Goal: Transaction & Acquisition: Purchase product/service

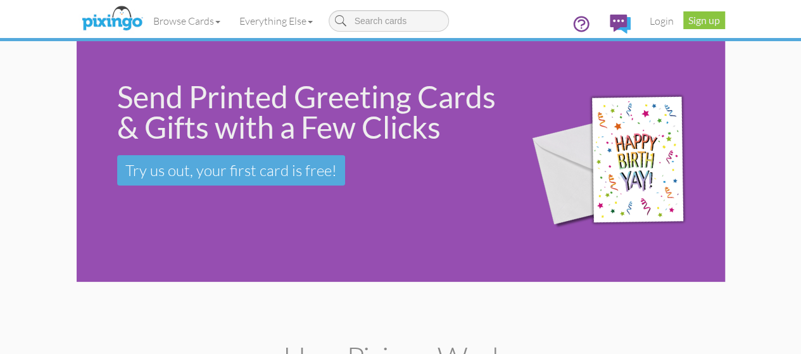
drag, startPoint x: 37, startPoint y: 99, endPoint x: 348, endPoint y: 134, distance: 313.6
click at [348, 134] on div "Send Printed Greeting Cards & Gifts with a Few Clicks Try us out, your first ca…" at bounding box center [293, 133] width 433 height 185
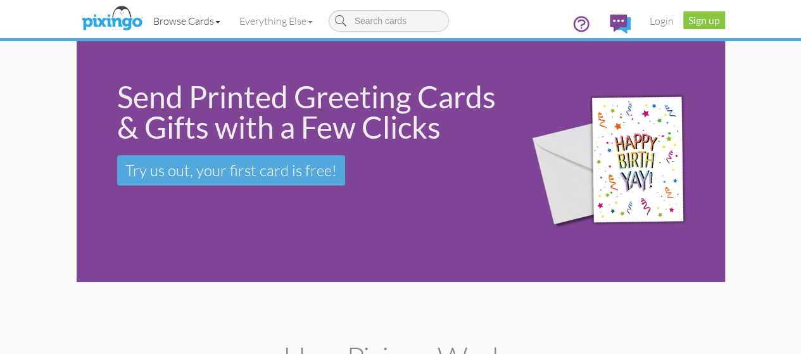
click at [148, 23] on link "Browse Cards" at bounding box center [187, 21] width 86 height 32
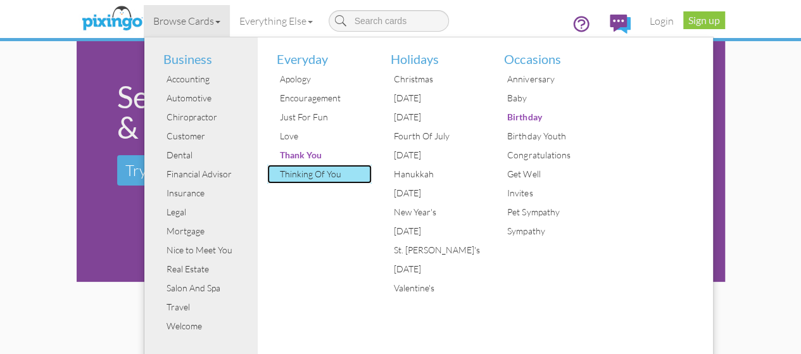
click at [277, 179] on div "Thinking Of You" at bounding box center [324, 174] width 95 height 19
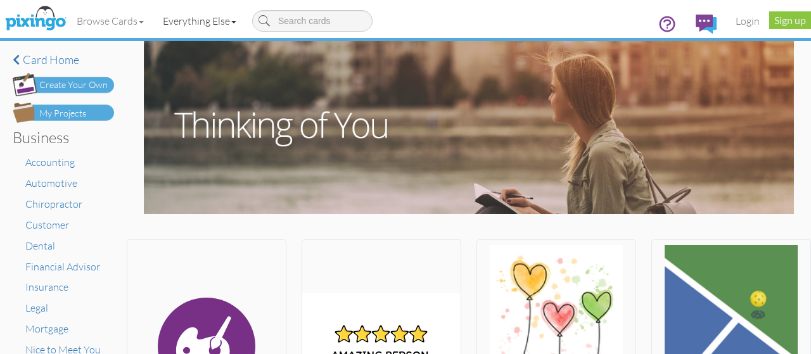
click at [235, 22] on span at bounding box center [233, 22] width 5 height 3
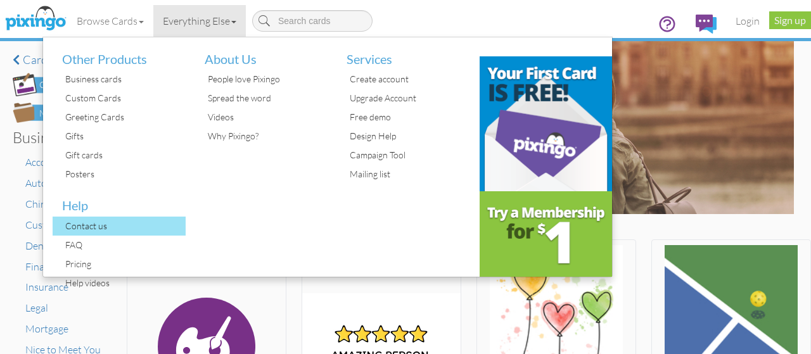
click at [95, 222] on div "Contact us" at bounding box center [124, 226] width 124 height 19
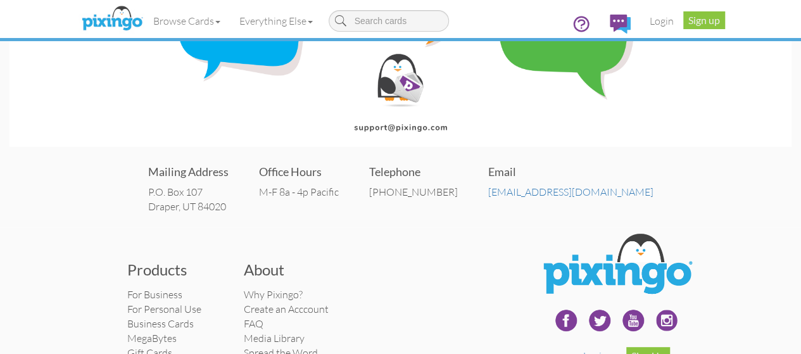
scroll to position [190, 0]
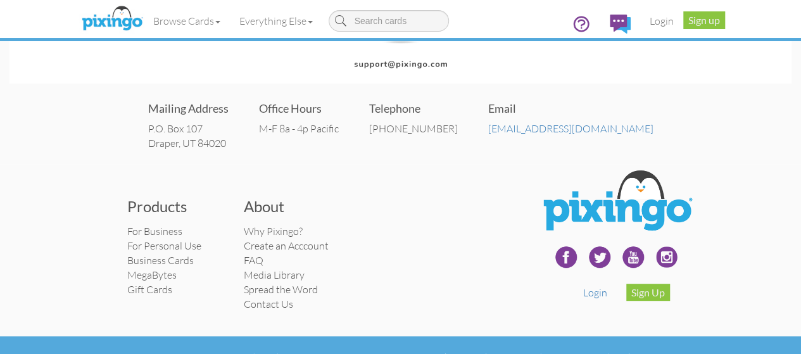
drag, startPoint x: 195, startPoint y: 146, endPoint x: 225, endPoint y: 143, distance: 30.0
click at [225, 143] on address "P.O. Box 107 Draper, UT 84020" at bounding box center [188, 136] width 80 height 29
copy address "Draper"
click at [313, 199] on h3 "About" at bounding box center [293, 206] width 98 height 16
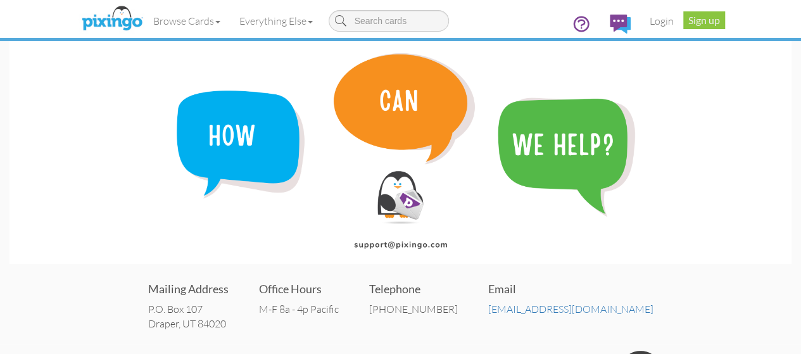
scroll to position [0, 0]
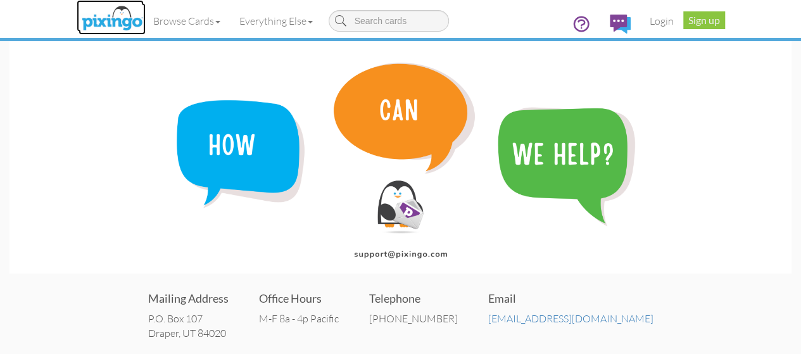
click at [79, 34] on img at bounding box center [112, 19] width 67 height 32
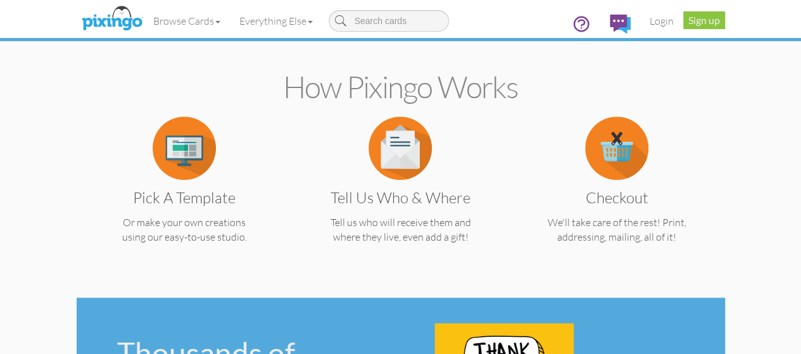
scroll to position [253, 0]
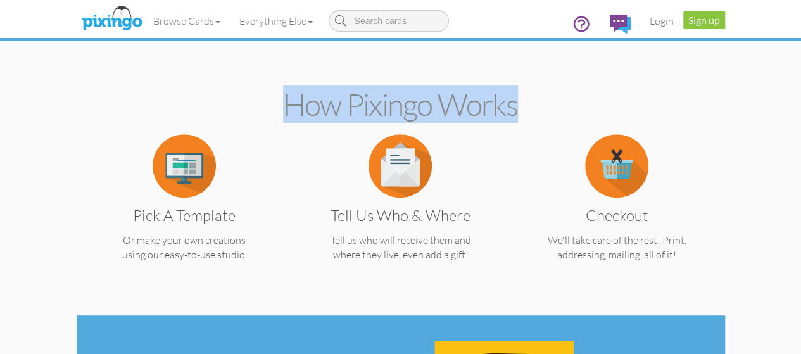
drag, startPoint x: 276, startPoint y: 99, endPoint x: 542, endPoint y: 99, distance: 266.1
click at [542, 99] on h2 "How Pixingo works" at bounding box center [401, 105] width 604 height 34
click at [300, 113] on h2 "How Pixingo works" at bounding box center [401, 105] width 604 height 34
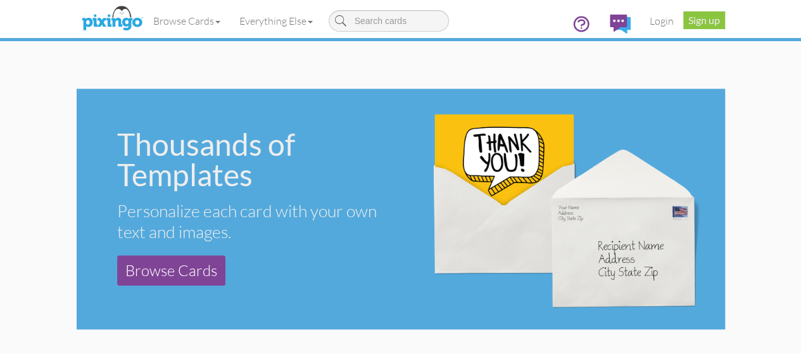
scroll to position [570, 0]
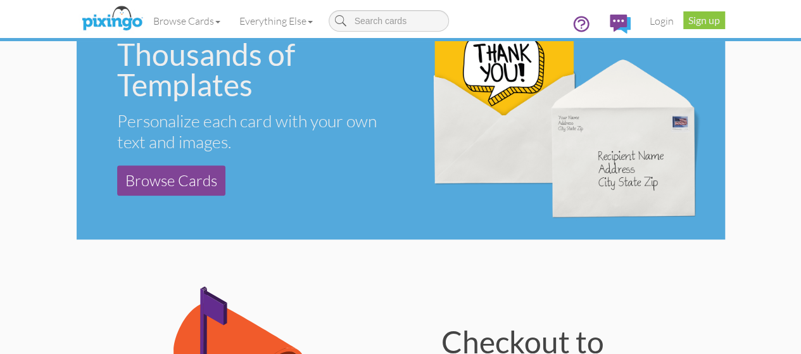
drag, startPoint x: 45, startPoint y: 91, endPoint x: 305, endPoint y: 89, distance: 260.4
click at [361, 110] on div "Personalize each card with your own text and images." at bounding box center [254, 131] width 274 height 42
click at [302, 110] on div "Personalize each card with your own text and images." at bounding box center [254, 131] width 274 height 42
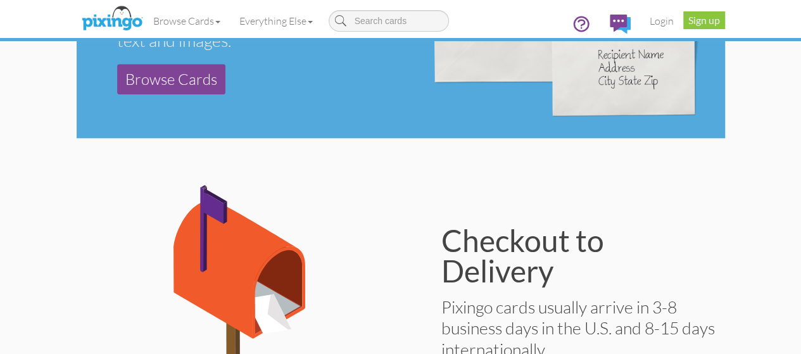
scroll to position [824, 0]
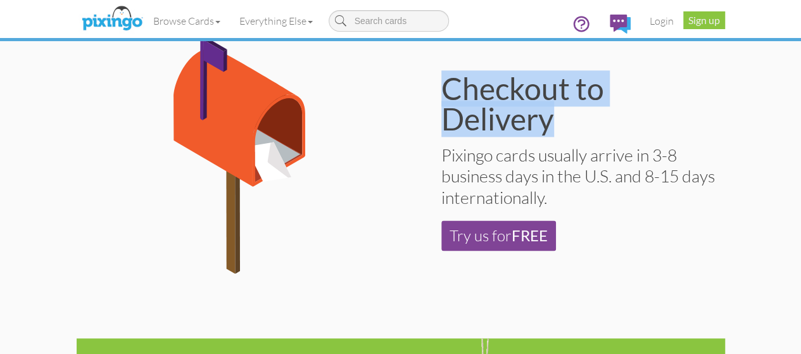
drag, startPoint x: 443, startPoint y: 91, endPoint x: 729, endPoint y: 91, distance: 285.7
click at [715, 91] on div "Checkout to Delivery" at bounding box center [579, 103] width 274 height 61
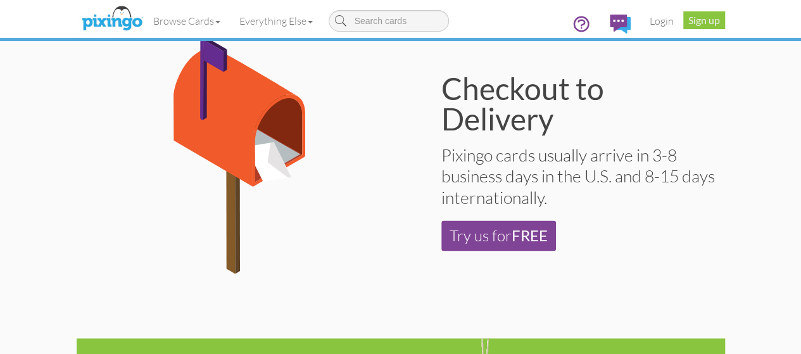
click at [520, 144] on div "Pixingo cards usually arrive in 3-8 business days in the U.S. and 8-15 days int…" at bounding box center [579, 175] width 274 height 63
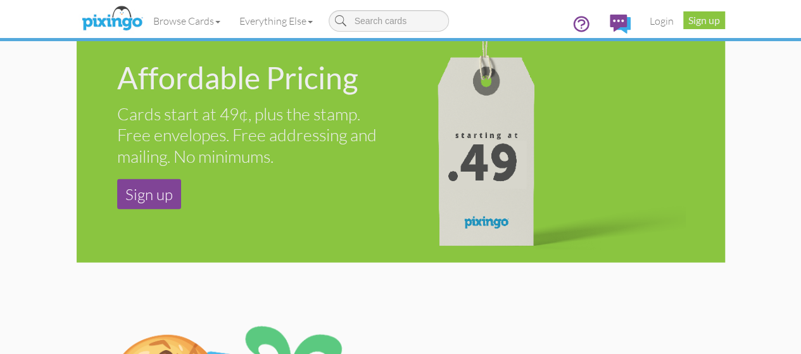
scroll to position [697, 0]
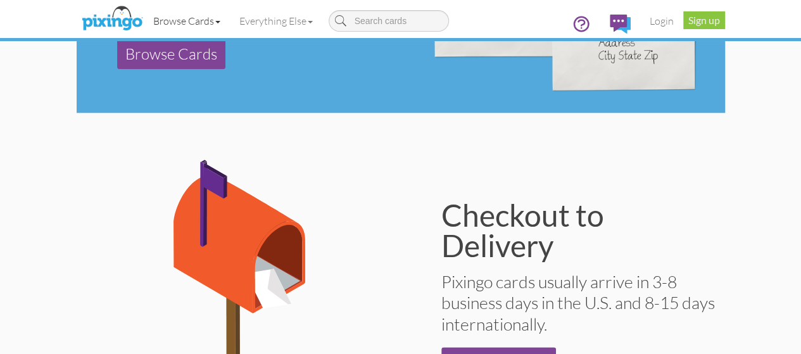
click at [144, 30] on link "Browse Cards" at bounding box center [187, 21] width 86 height 32
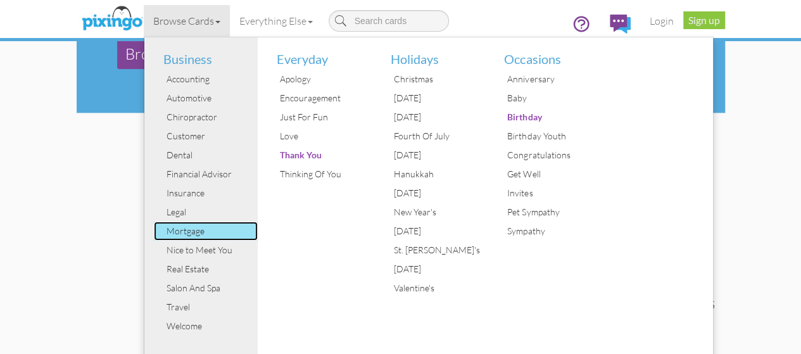
click at [163, 232] on div "Mortgage" at bounding box center [210, 231] width 95 height 19
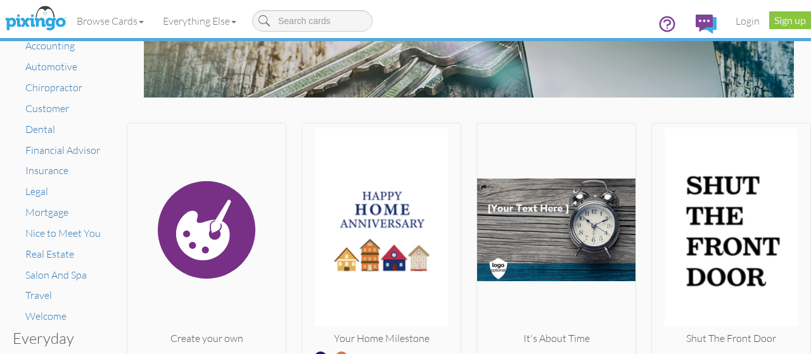
scroll to position [127, 0]
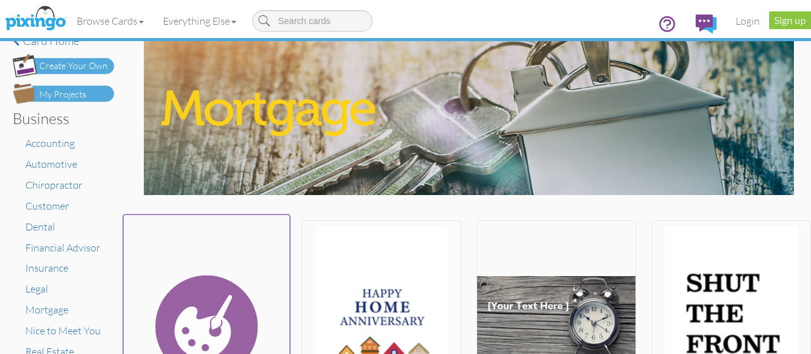
scroll to position [0, 0]
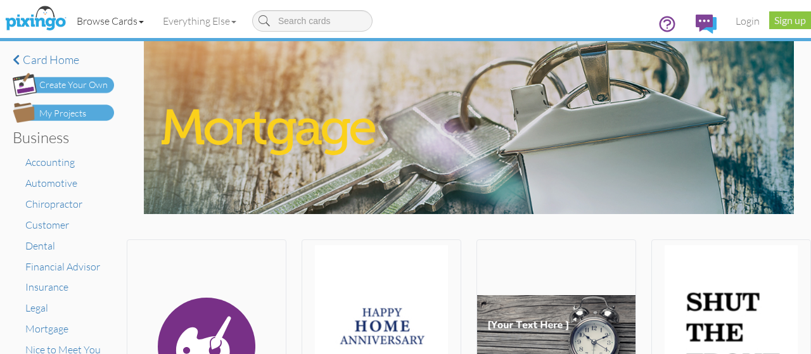
click at [143, 21] on span at bounding box center [141, 22] width 5 height 3
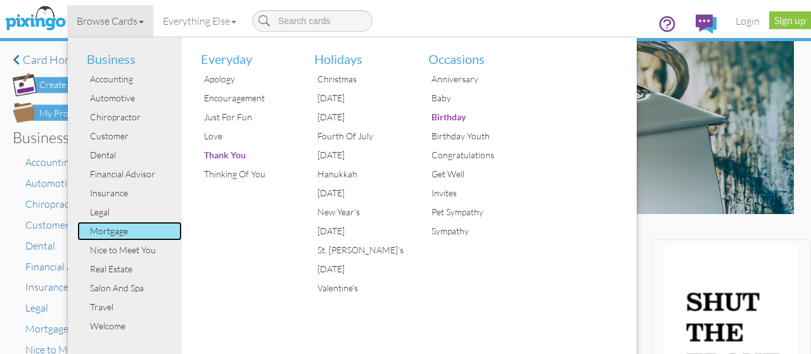
click at [108, 225] on div "Mortgage" at bounding box center [134, 231] width 95 height 19
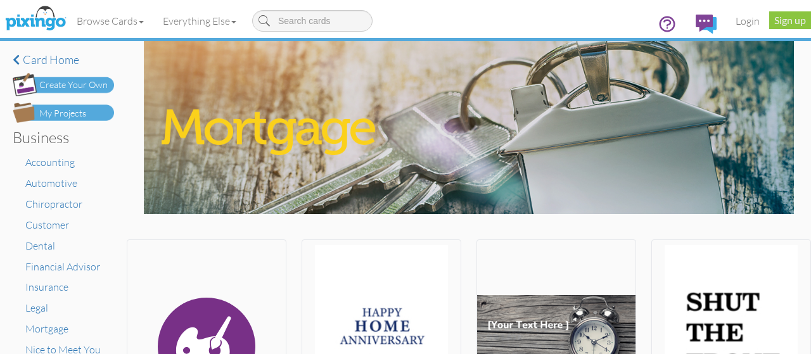
scroll to position [127, 0]
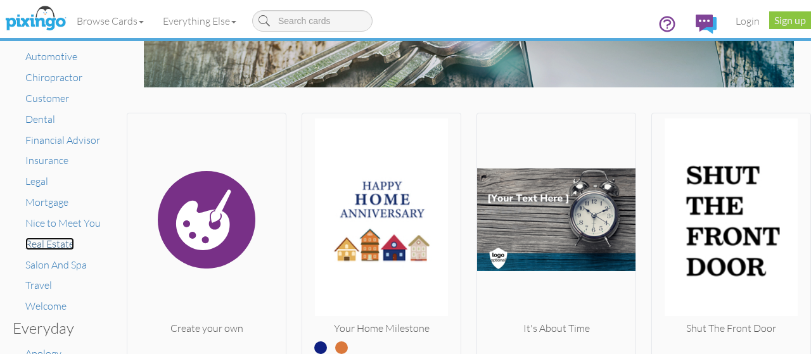
click at [47, 241] on span "Real Estate" at bounding box center [49, 244] width 49 height 13
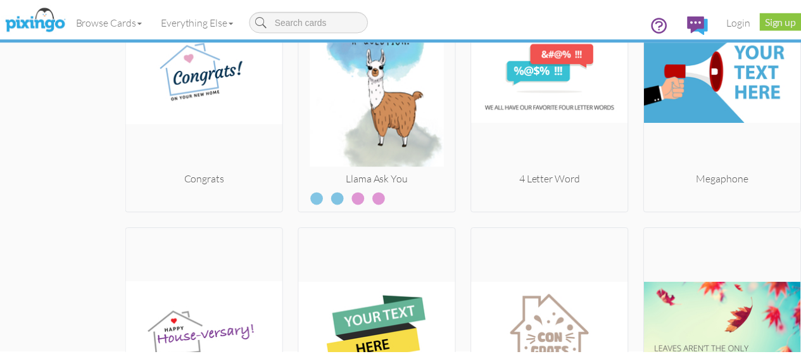
scroll to position [4025, 0]
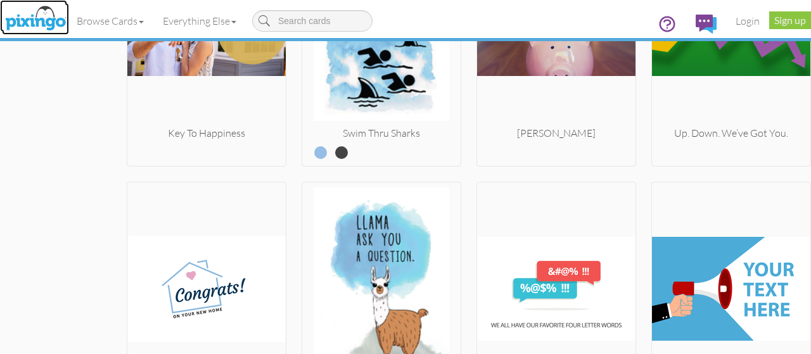
click at [56, 26] on img at bounding box center [35, 19] width 67 height 32
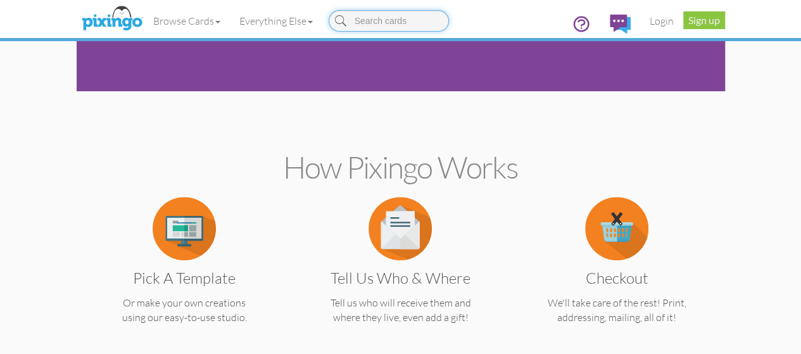
scroll to position [190, 0]
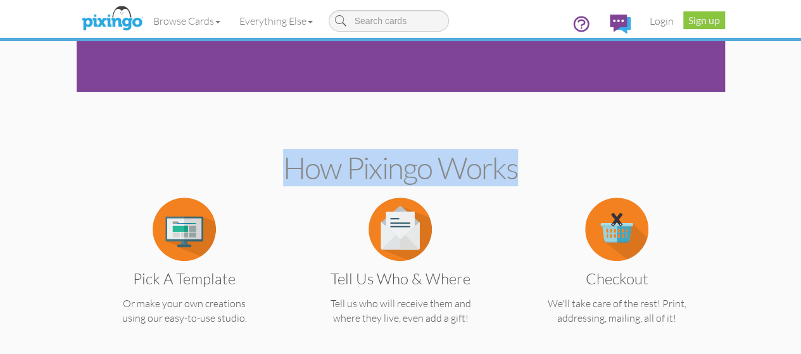
drag, startPoint x: 290, startPoint y: 162, endPoint x: 582, endPoint y: 163, distance: 292.1
click at [582, 163] on h2 "How Pixingo works" at bounding box center [401, 168] width 604 height 34
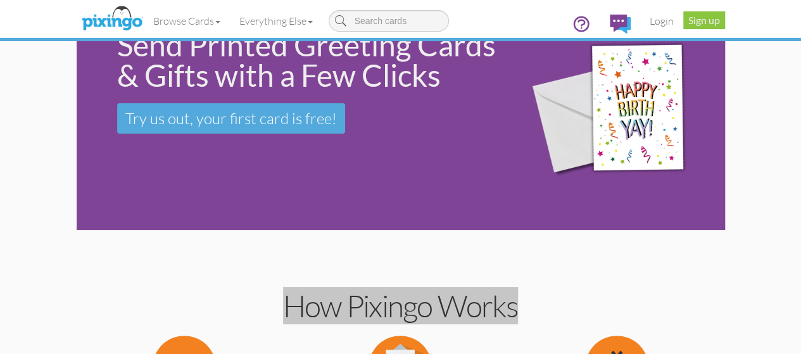
scroll to position [0, 0]
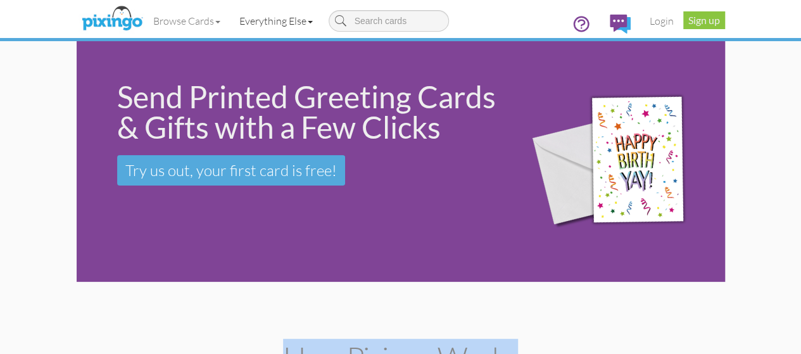
click at [308, 22] on span at bounding box center [310, 22] width 5 height 3
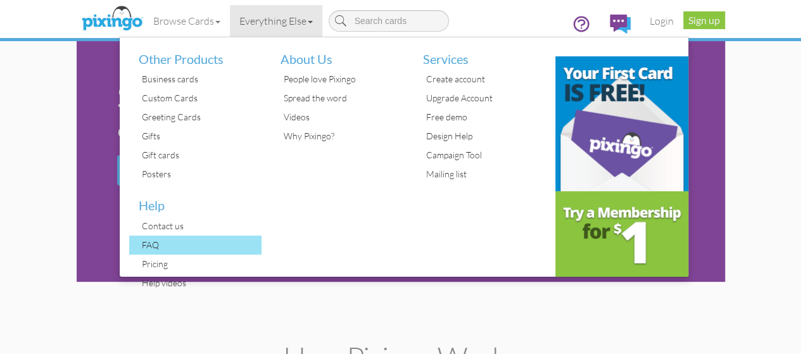
click at [139, 250] on div "FAQ" at bounding box center [201, 245] width 124 height 19
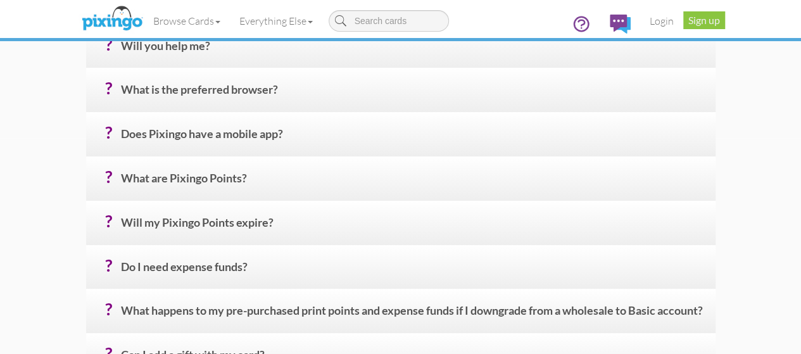
scroll to position [190, 0]
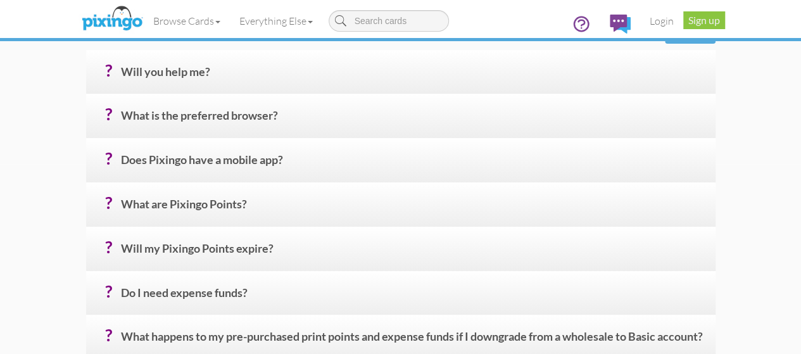
click at [143, 88] on h4 "? Will you help me?" at bounding box center [413, 77] width 585 height 22
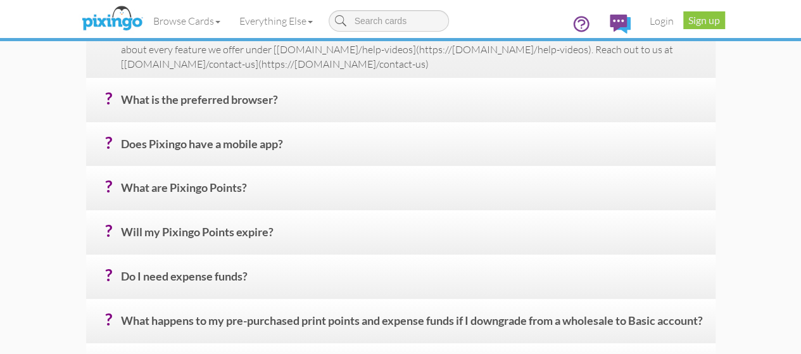
scroll to position [253, 0]
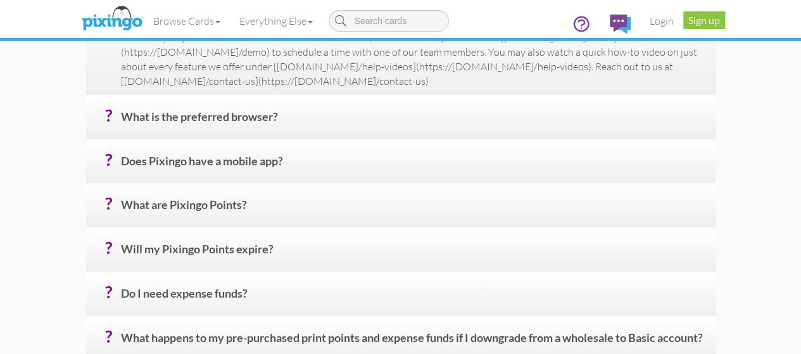
click at [111, 48] on div "Browse Cards Business Accounting Automotive Chiropractor Customer Dental Financ…" at bounding box center [401, 25] width 630 height 50
click at [121, 25] on h4 "? Will you help me?" at bounding box center [413, 14] width 585 height 22
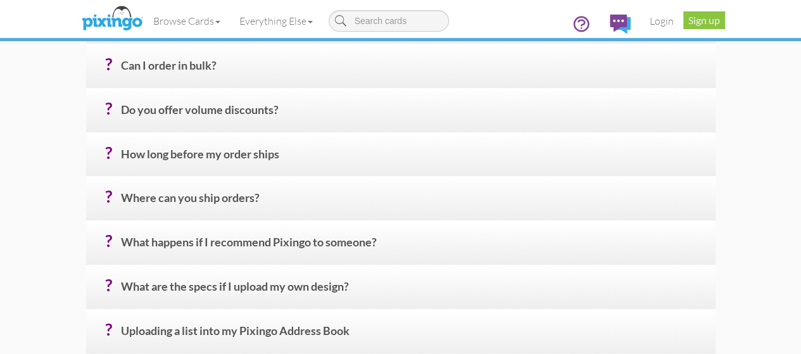
scroll to position [570, 0]
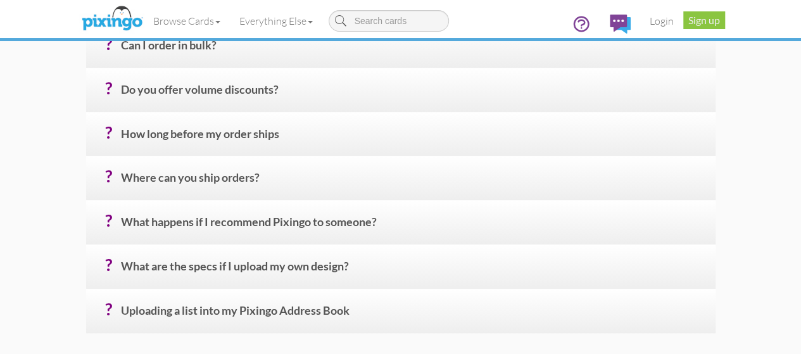
click at [121, 61] on h4 "? Can I order in bulk?" at bounding box center [413, 50] width 585 height 22
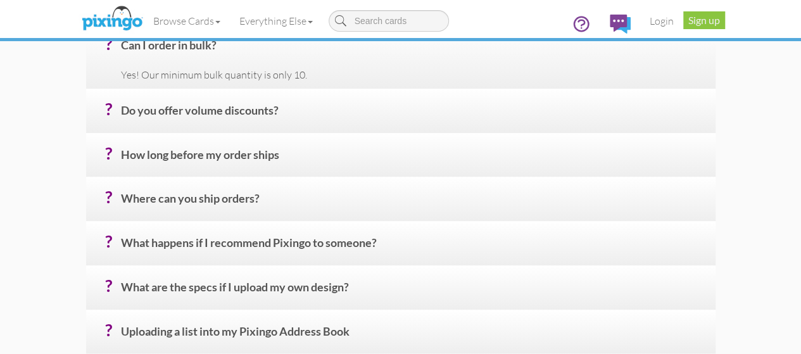
click at [141, 76] on div "? Can I order in bulk? Yes! Our minimum bulk quantity is only 10." at bounding box center [401, 55] width 630 height 65
click at [121, 61] on h4 "? Can I order in bulk?" at bounding box center [413, 50] width 585 height 22
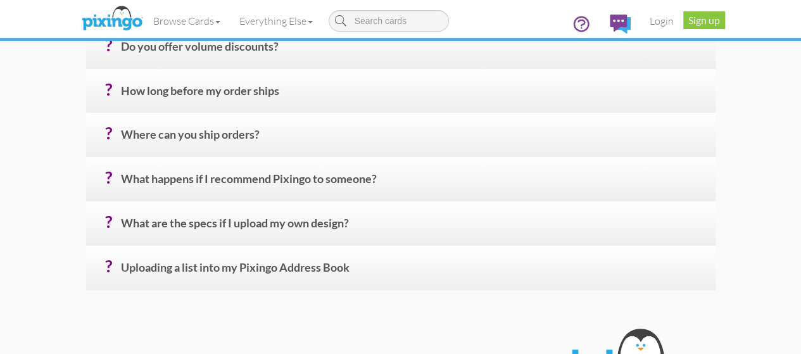
scroll to position [634, 0]
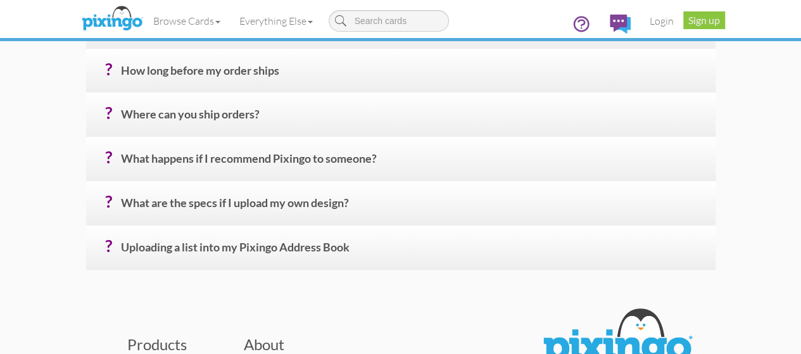
click at [156, 42] on h4 "? Do you offer volume discounts?" at bounding box center [413, 31] width 585 height 22
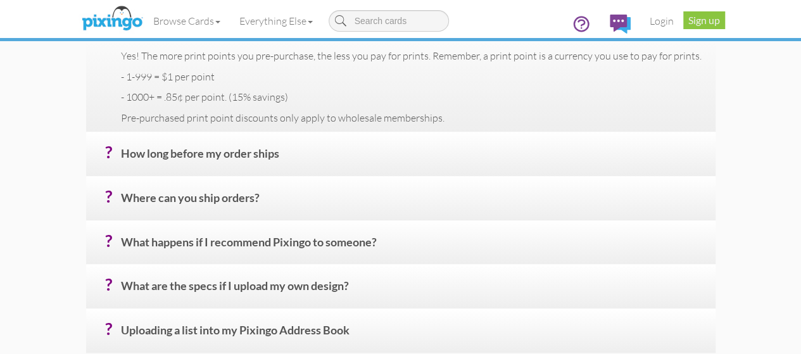
click at [121, 42] on h4 "? Do you offer volume discounts?" at bounding box center [413, 31] width 585 height 22
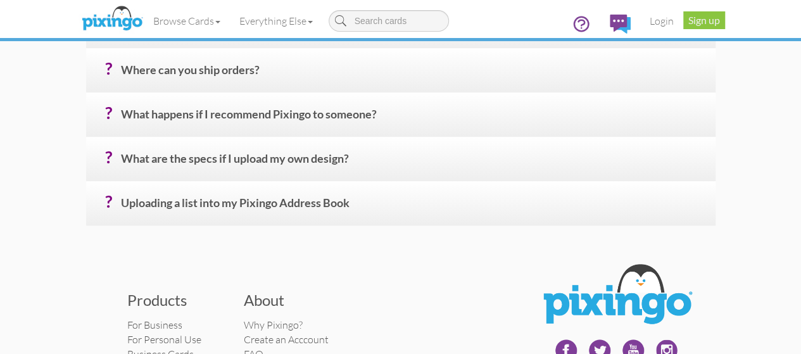
scroll to position [697, 0]
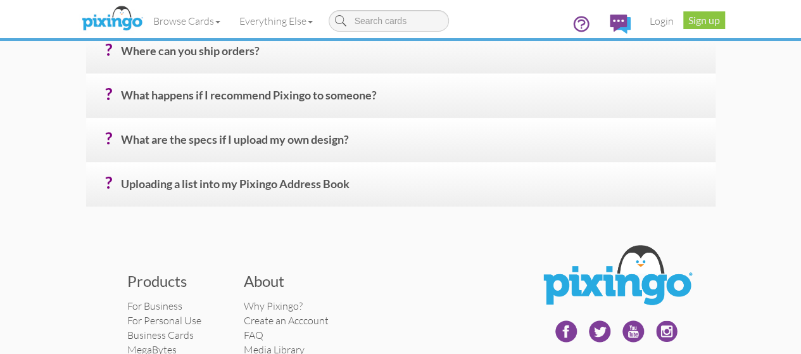
click at [142, 67] on h4 "? Where can you ship orders?" at bounding box center [413, 56] width 585 height 22
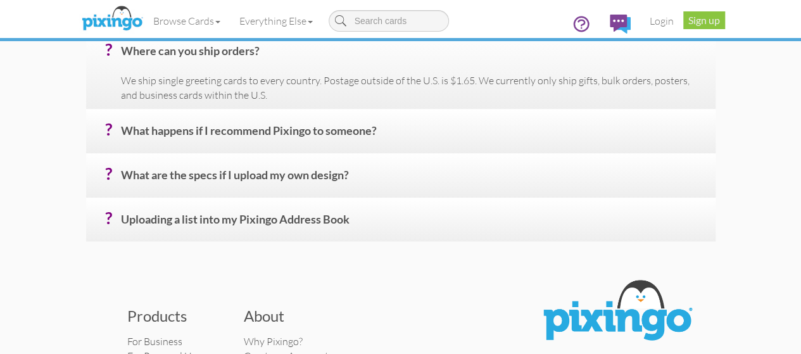
click at [133, 67] on h4 "? Where can you ship orders?" at bounding box center [413, 56] width 585 height 22
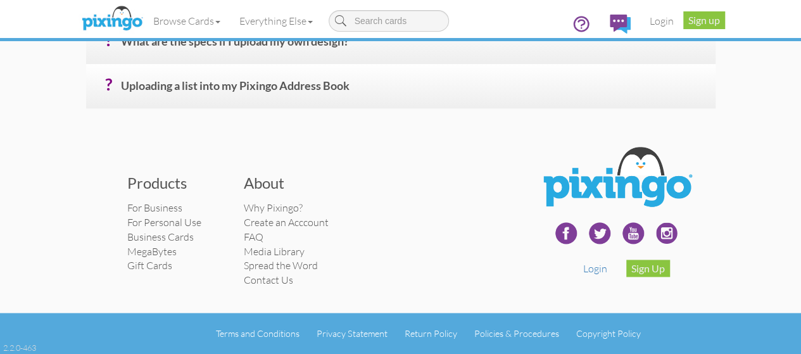
scroll to position [834, 0]
drag, startPoint x: 207, startPoint y: 183, endPoint x: 271, endPoint y: 183, distance: 64.0
click at [271, 183] on h3 "About" at bounding box center [293, 183] width 98 height 16
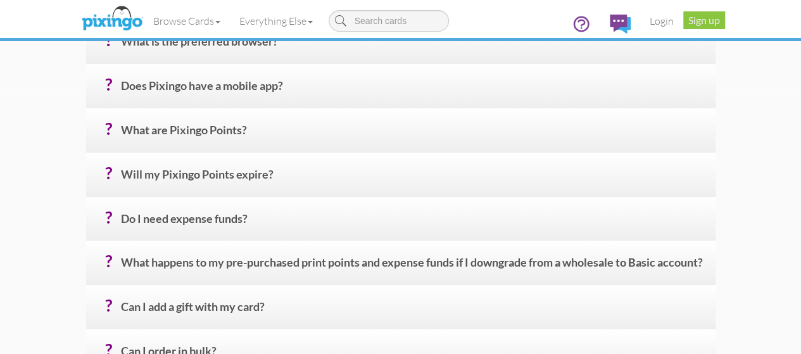
scroll to position [0, 0]
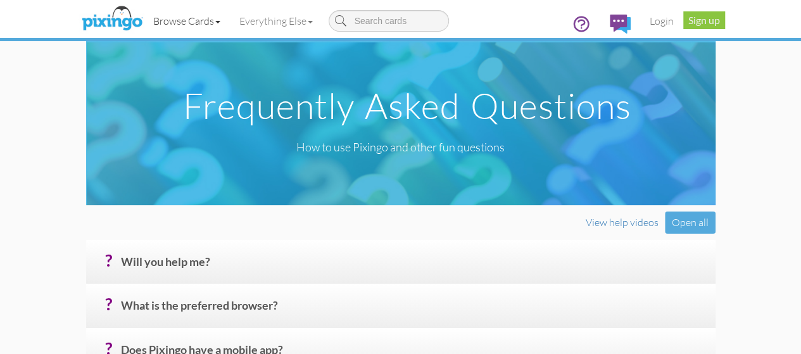
click at [144, 22] on link "Browse Cards" at bounding box center [187, 21] width 86 height 32
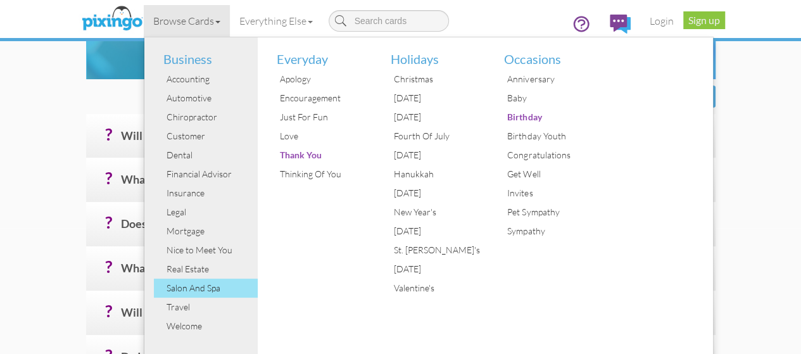
scroll to position [127, 0]
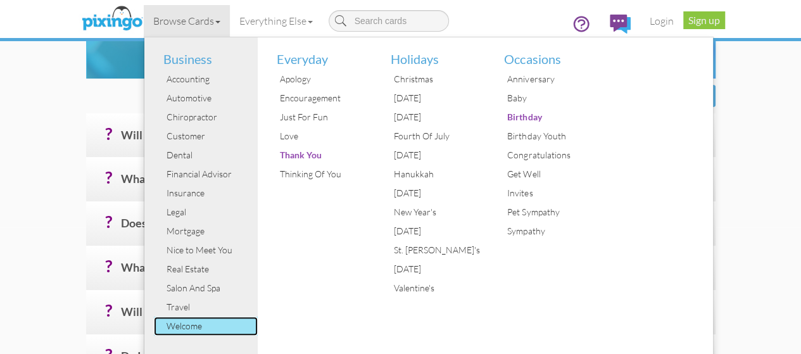
click at [163, 322] on div "Welcome" at bounding box center [210, 326] width 95 height 19
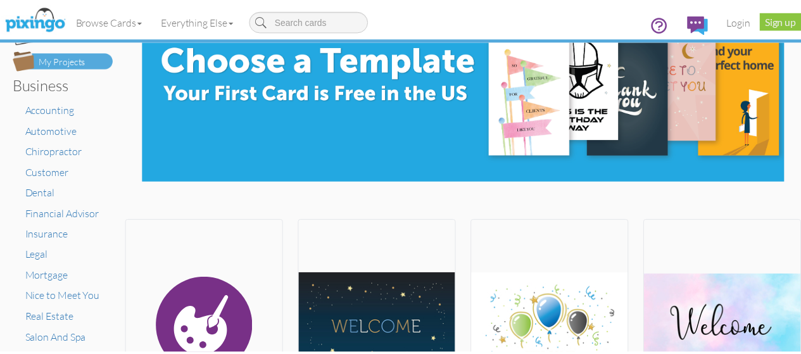
scroll to position [253, 0]
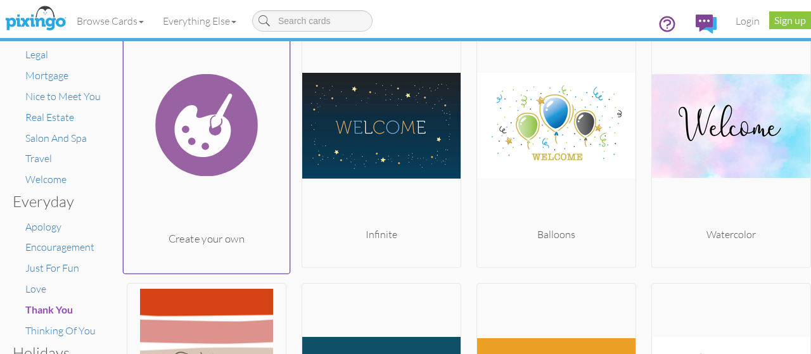
click at [215, 120] on img at bounding box center [207, 124] width 167 height 213
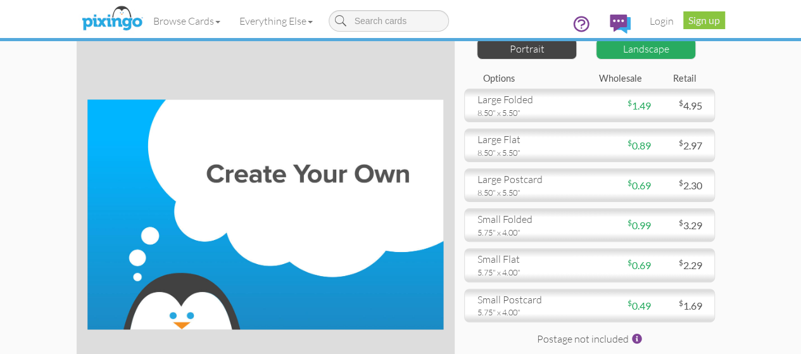
scroll to position [63, 0]
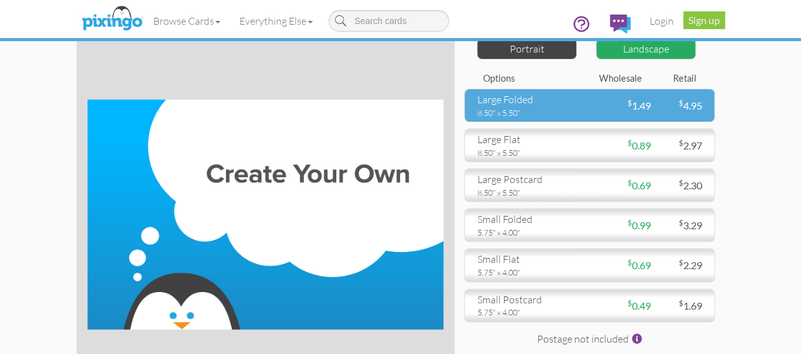
click at [544, 107] on div "large folded" at bounding box center [529, 100] width 103 height 15
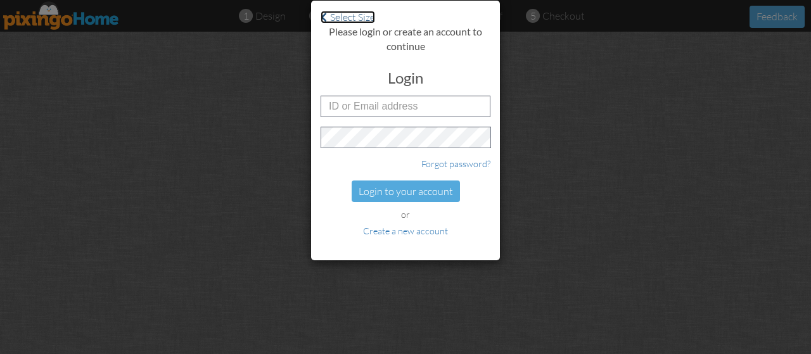
click at [326, 19] on span at bounding box center [324, 17] width 6 height 10
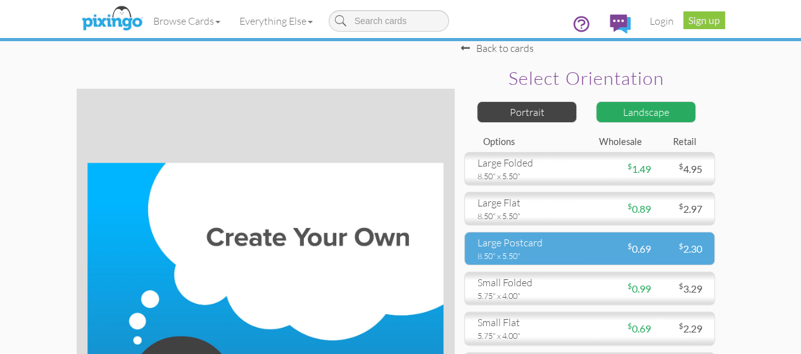
scroll to position [127, 0]
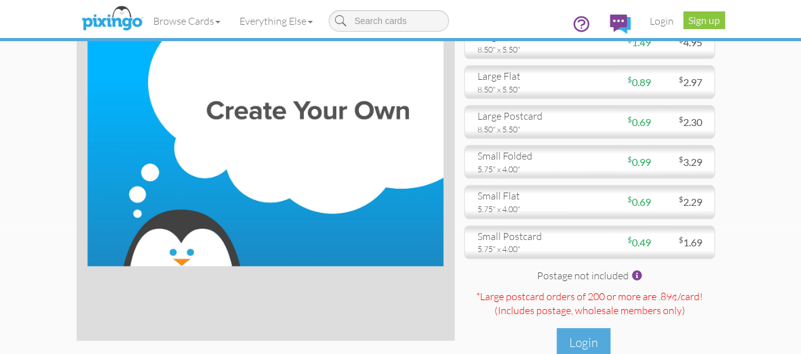
click at [227, 133] on img at bounding box center [264, 151] width 355 height 230
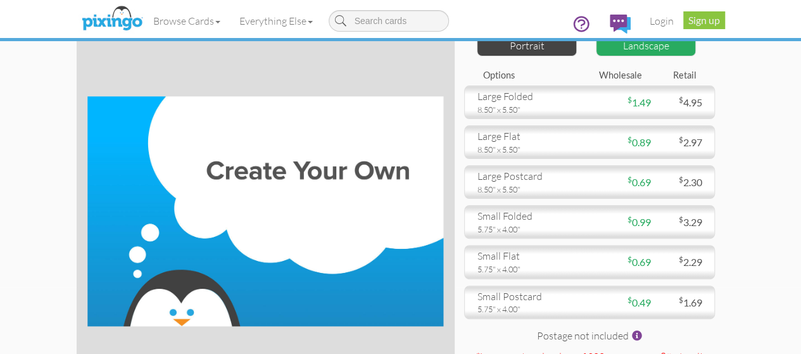
scroll to position [0, 0]
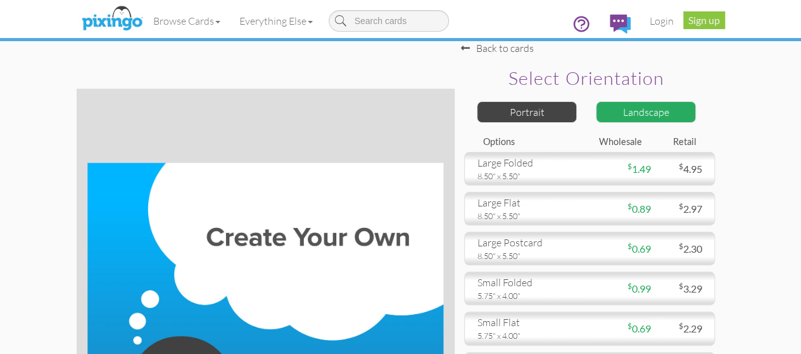
click at [696, 111] on div "Landscape" at bounding box center [646, 112] width 100 height 22
click at [577, 115] on div "Portrait" at bounding box center [527, 112] width 100 height 22
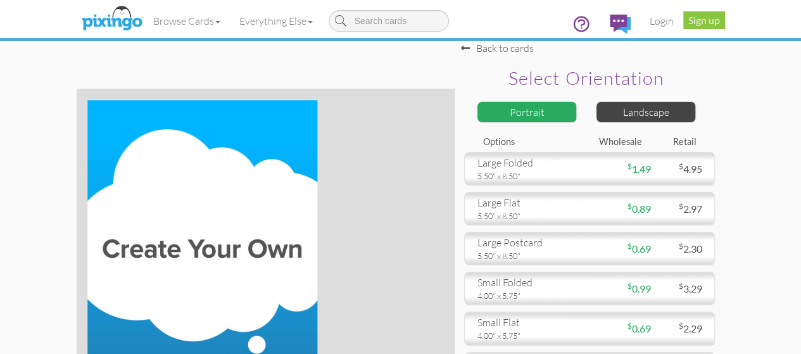
click at [470, 53] on span at bounding box center [465, 48] width 9 height 10
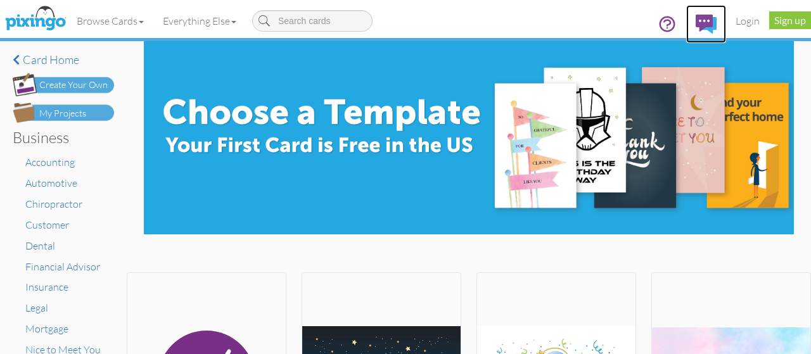
click at [706, 22] on img at bounding box center [706, 24] width 21 height 19
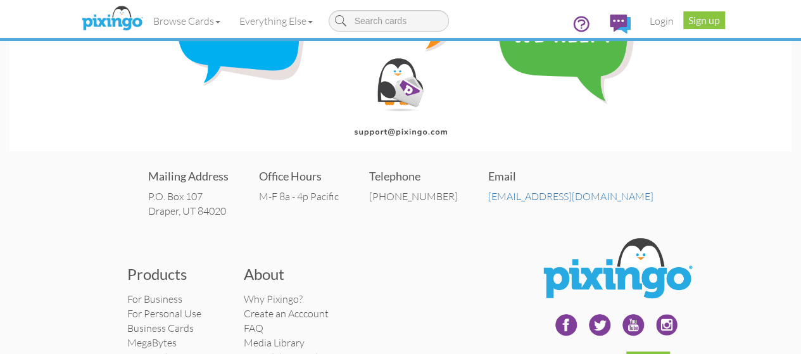
scroll to position [214, 0]
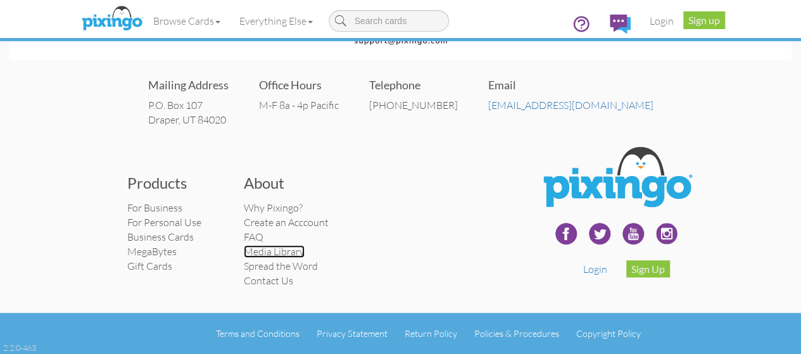
click at [244, 252] on link "Media Library" at bounding box center [274, 251] width 61 height 13
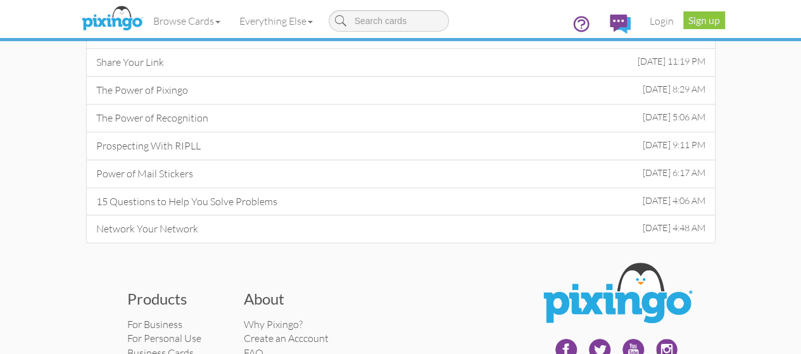
scroll to position [366, 0]
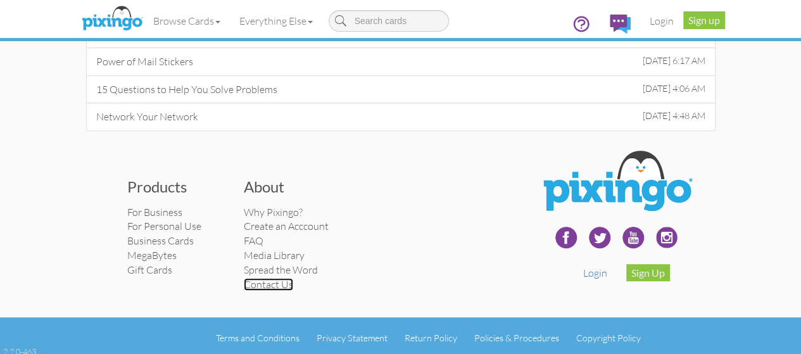
click at [244, 278] on link "Contact Us" at bounding box center [268, 284] width 49 height 13
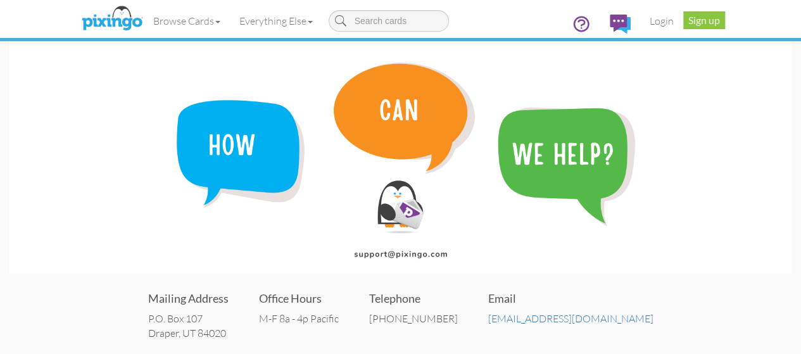
scroll to position [214, 0]
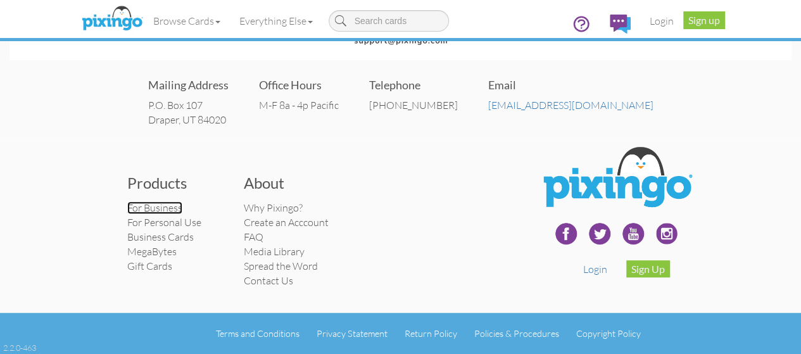
click at [127, 208] on link "For Business" at bounding box center [154, 207] width 55 height 13
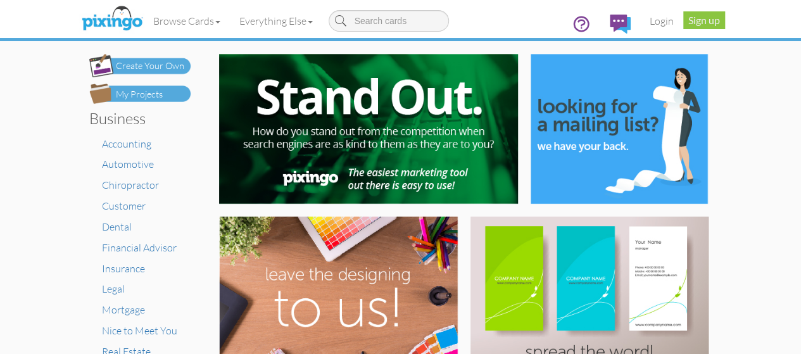
click at [116, 65] on div "Create Your Own" at bounding box center [150, 66] width 68 height 13
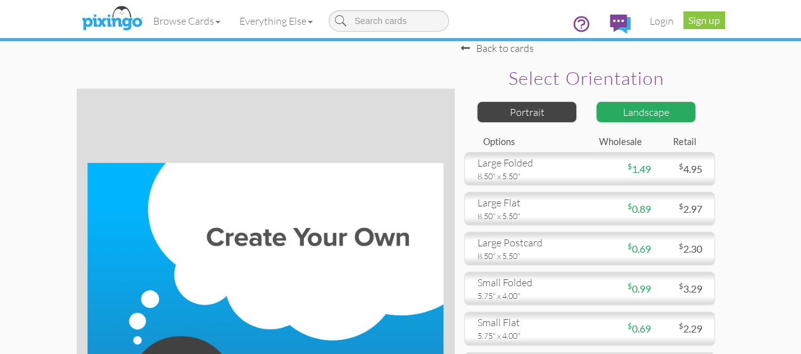
click at [470, 51] on span at bounding box center [465, 48] width 9 height 10
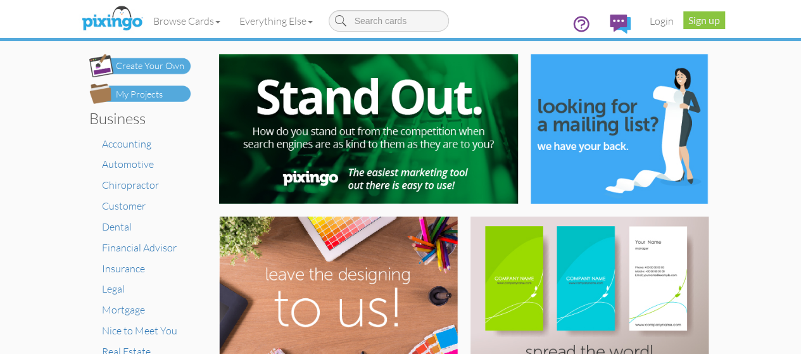
click at [116, 97] on div "My Projects" at bounding box center [139, 94] width 47 height 13
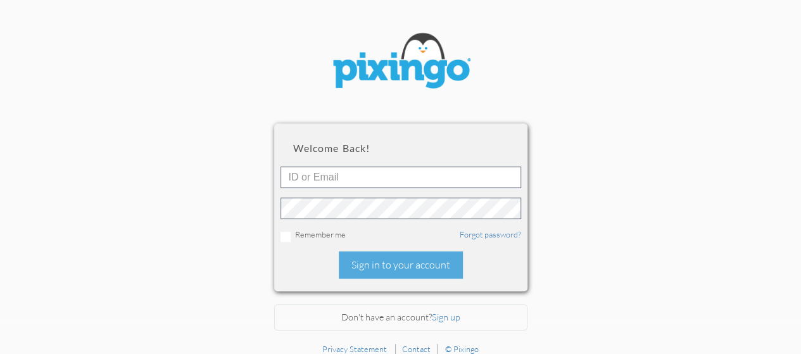
scroll to position [44, 0]
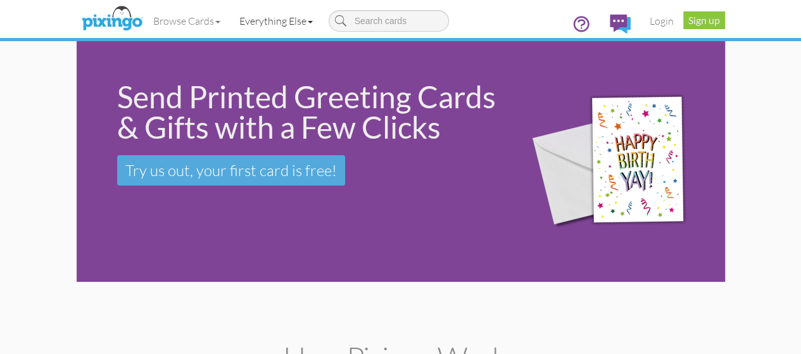
click at [232, 25] on link "Everything Else" at bounding box center [276, 21] width 93 height 32
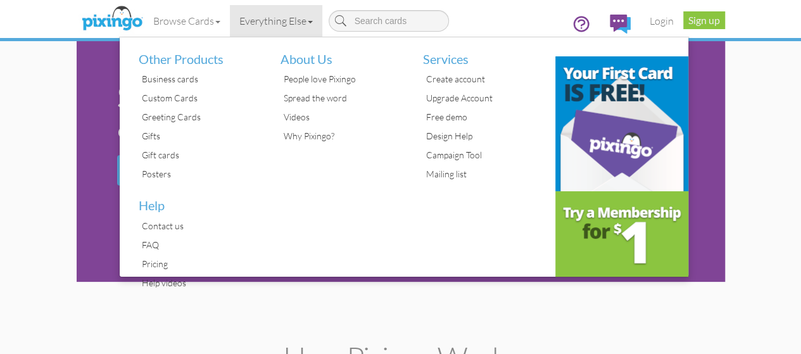
click at [404, 29] on div "Browse Cards Business Accounting Automotive Chiropractor Customer Dental Financ…" at bounding box center [401, 25] width 630 height 50
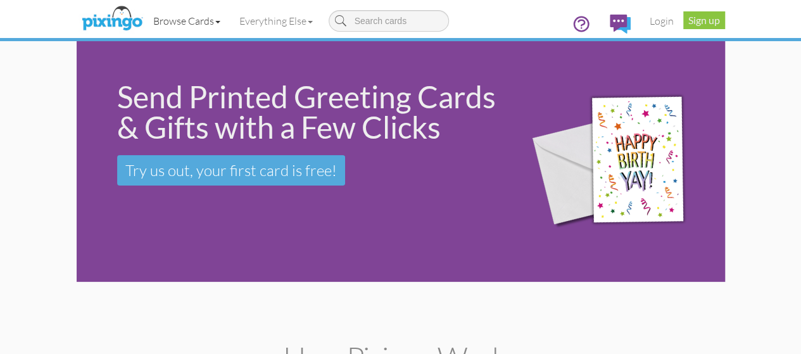
click at [147, 29] on link "Browse Cards" at bounding box center [187, 21] width 86 height 32
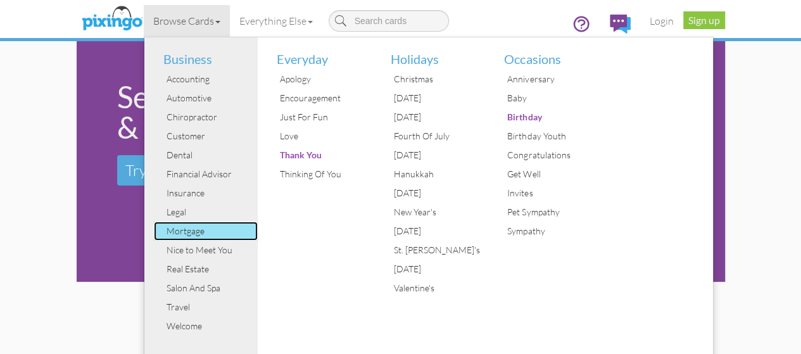
click at [163, 227] on div "Mortgage" at bounding box center [210, 231] width 95 height 19
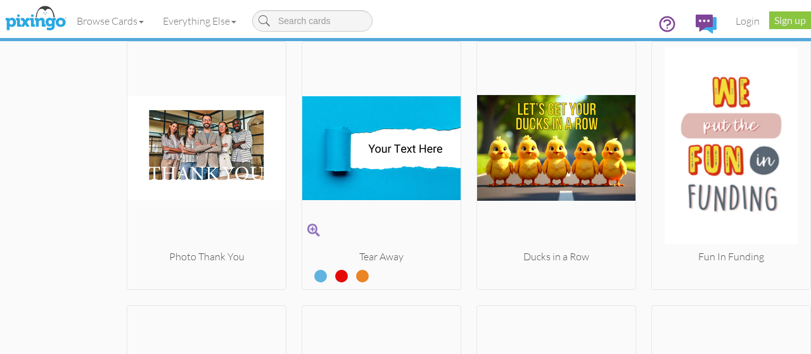
scroll to position [2209, 0]
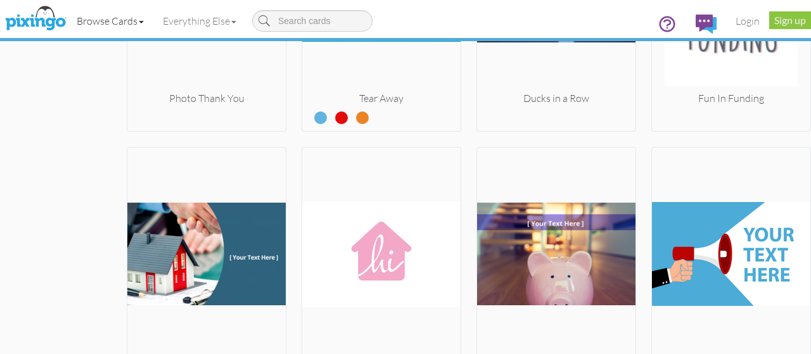
click at [142, 21] on span at bounding box center [141, 22] width 5 height 3
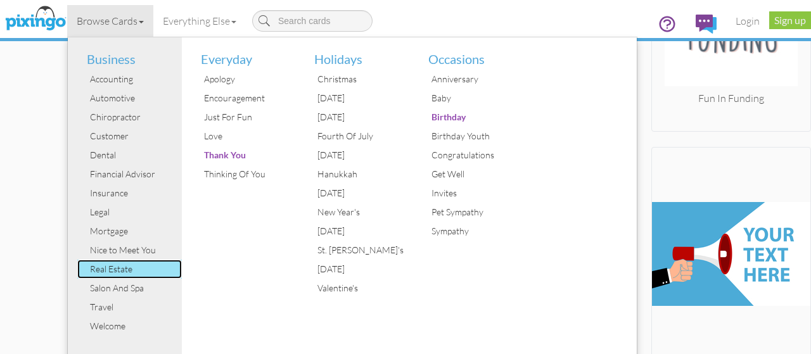
click at [113, 267] on div "Real Estate" at bounding box center [134, 269] width 95 height 19
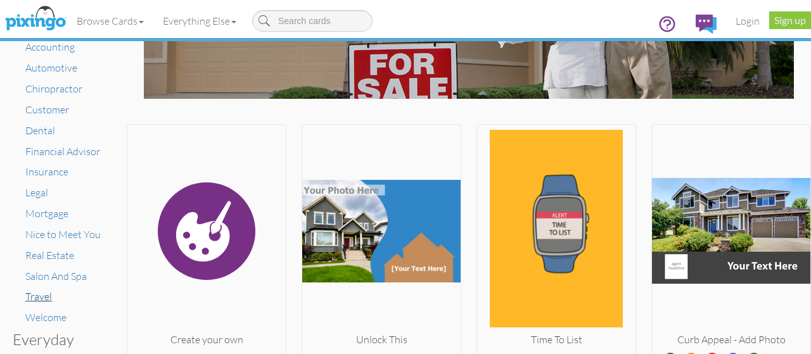
scroll to position [127, 0]
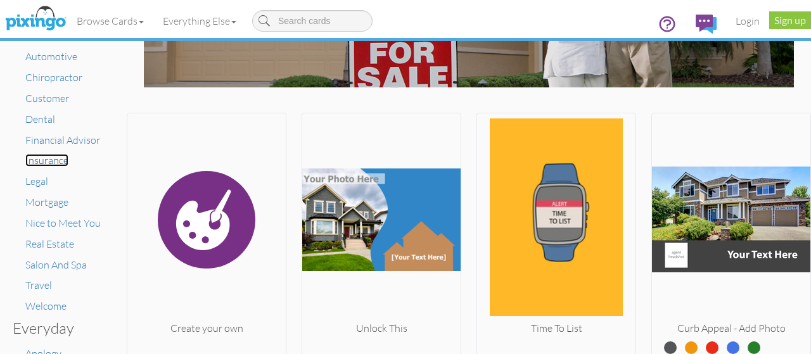
click at [57, 160] on span "Insurance" at bounding box center [46, 160] width 43 height 13
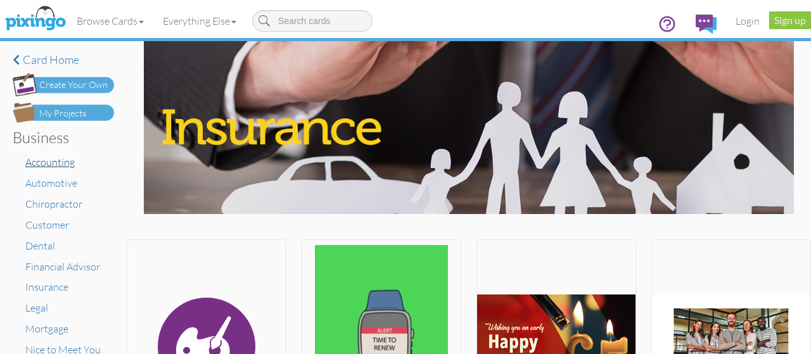
scroll to position [63, 0]
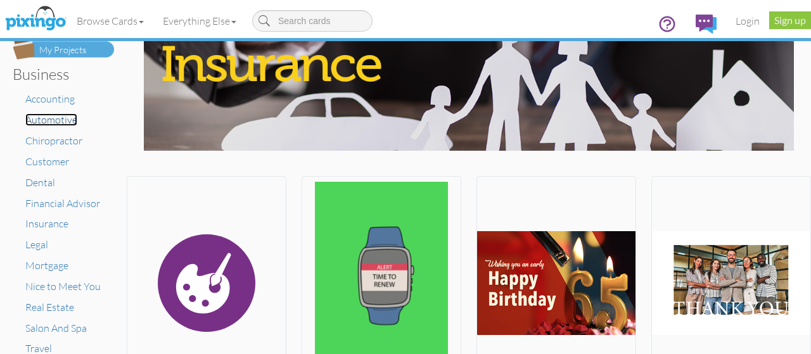
click at [61, 115] on span "Automotive" at bounding box center [51, 119] width 52 height 13
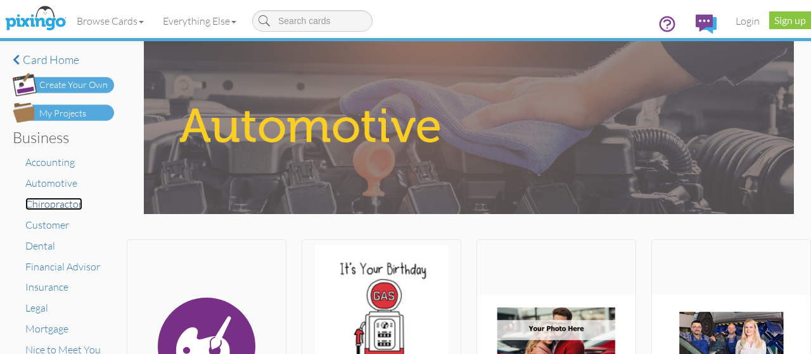
click at [48, 202] on span "Chiropractor" at bounding box center [53, 204] width 57 height 13
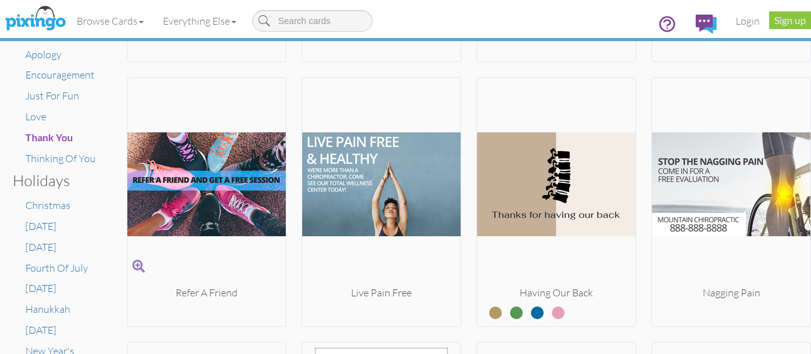
scroll to position [507, 0]
